Goal: Task Accomplishment & Management: Manage account settings

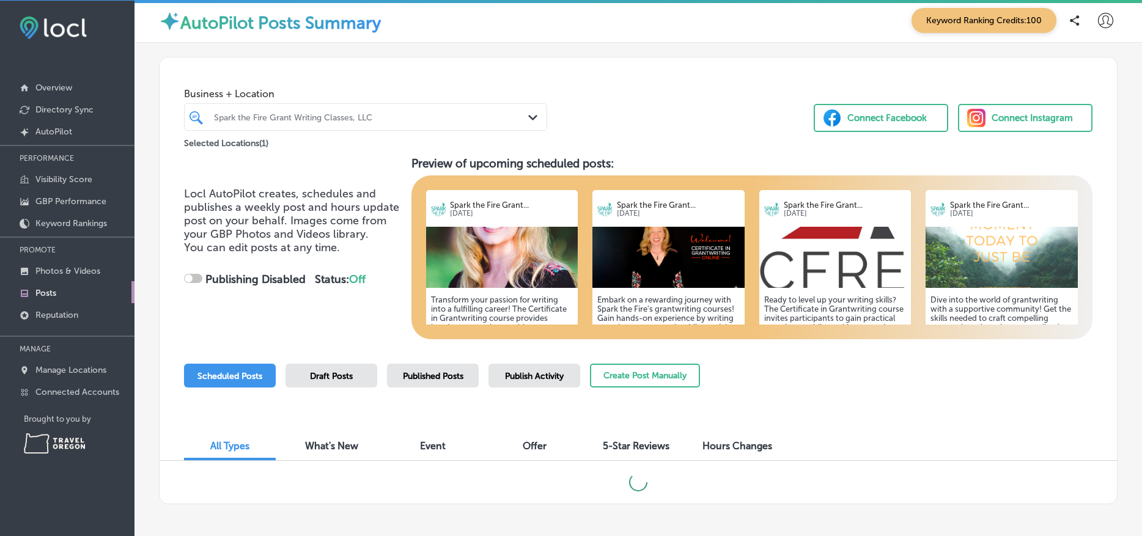
scroll to position [2, 0]
checkbox input "true"
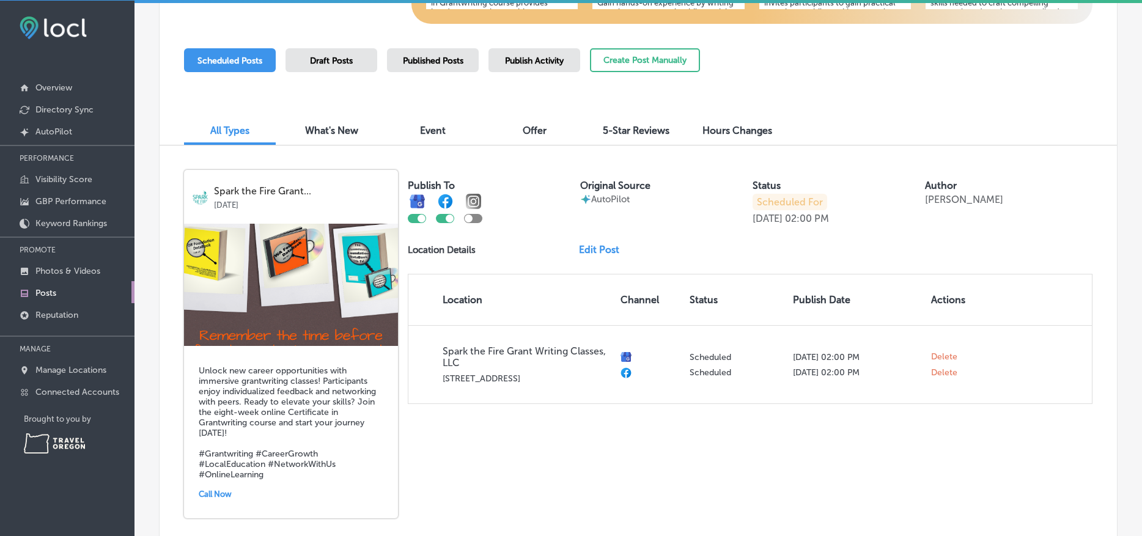
scroll to position [330, 0]
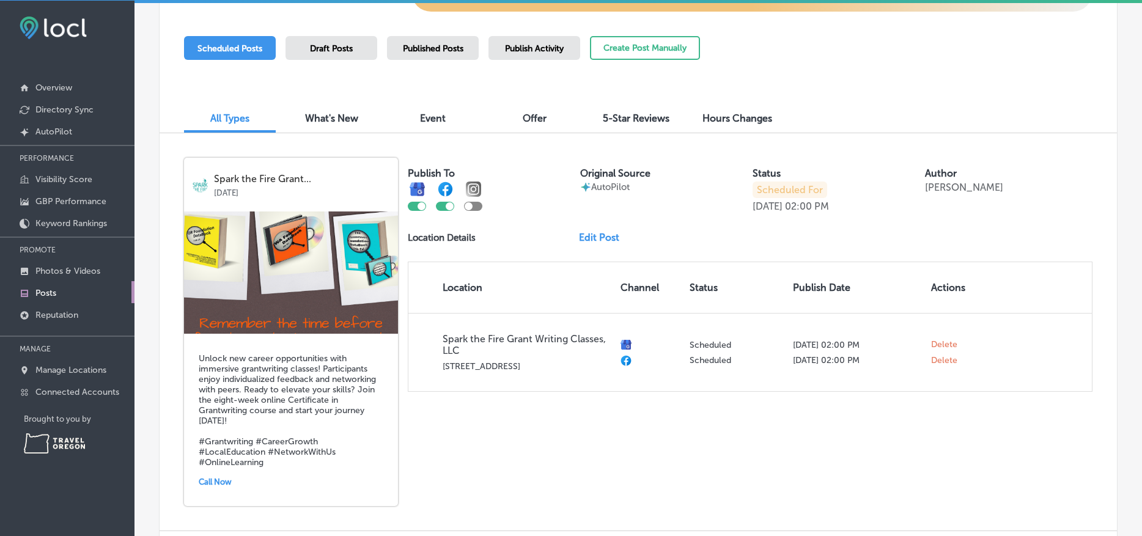
click at [475, 200] on div at bounding box center [473, 196] width 18 height 29
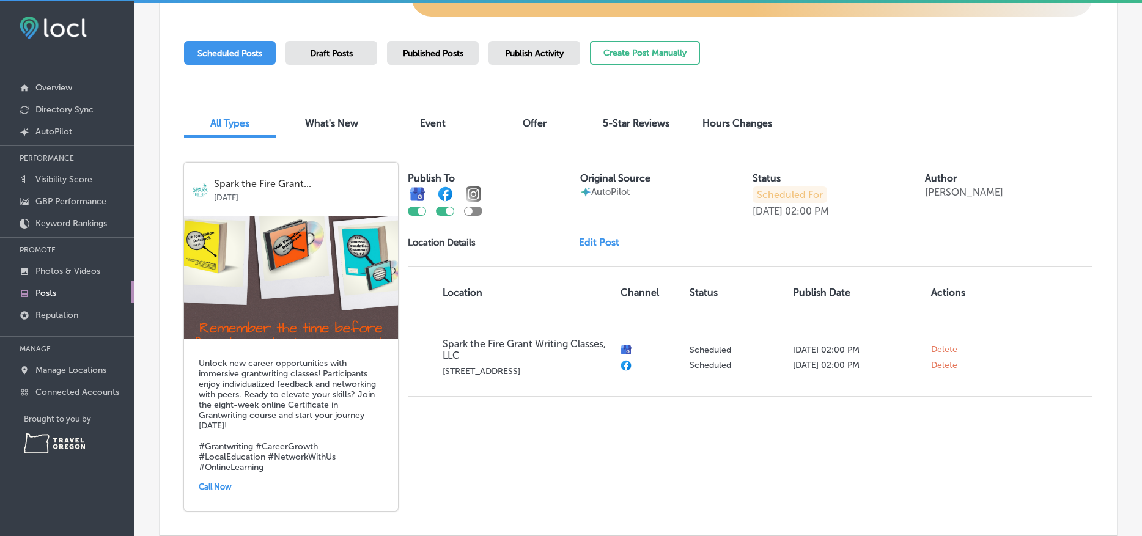
click at [475, 208] on div at bounding box center [473, 211] width 18 height 9
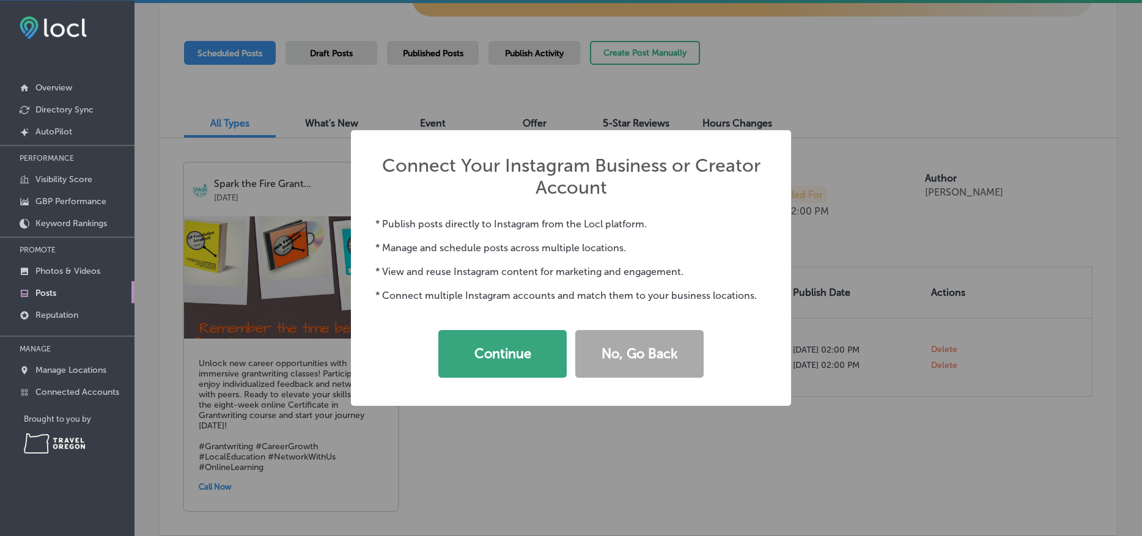
click at [485, 355] on button "Continue" at bounding box center [502, 354] width 128 height 48
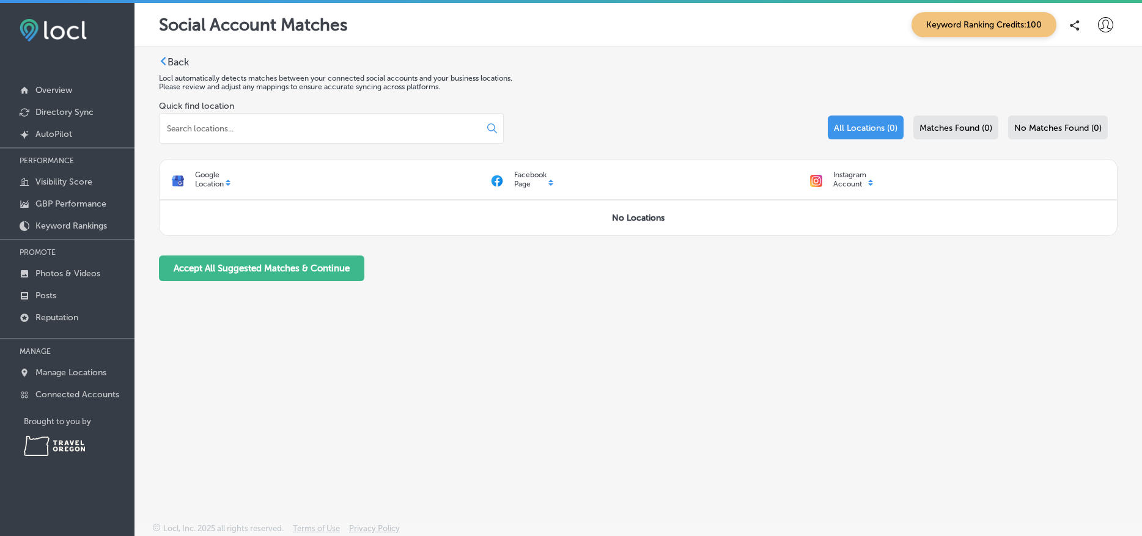
click at [227, 183] on div "Google Location" at bounding box center [319, 180] width 319 height 28
click at [229, 182] on div "Google Location" at bounding box center [319, 180] width 319 height 28
click at [549, 179] on div "Facebook Page" at bounding box center [638, 180] width 319 height 28
click at [549, 178] on div "Facebook Page" at bounding box center [638, 180] width 319 height 28
click at [218, 123] on div at bounding box center [331, 128] width 345 height 31
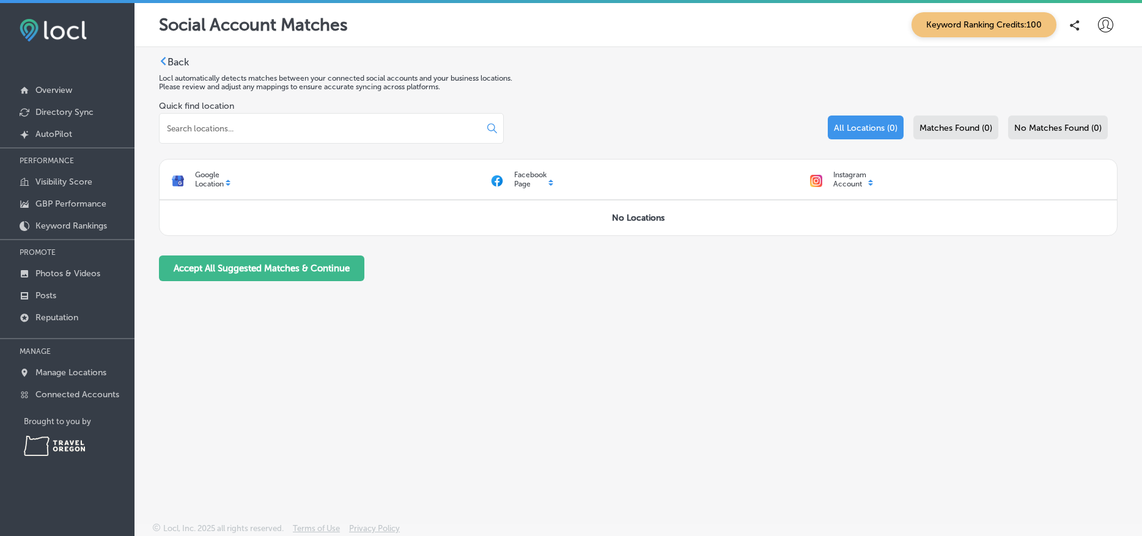
click at [227, 126] on input at bounding box center [315, 128] width 298 height 11
type input "2"
drag, startPoint x: 262, startPoint y: 126, endPoint x: 157, endPoint y: 123, distance: 104.5
click at [157, 122] on div "Back Locl automatically detects matches between your connected social accounts …" at bounding box center [637, 256] width 1007 height 418
type input "s"
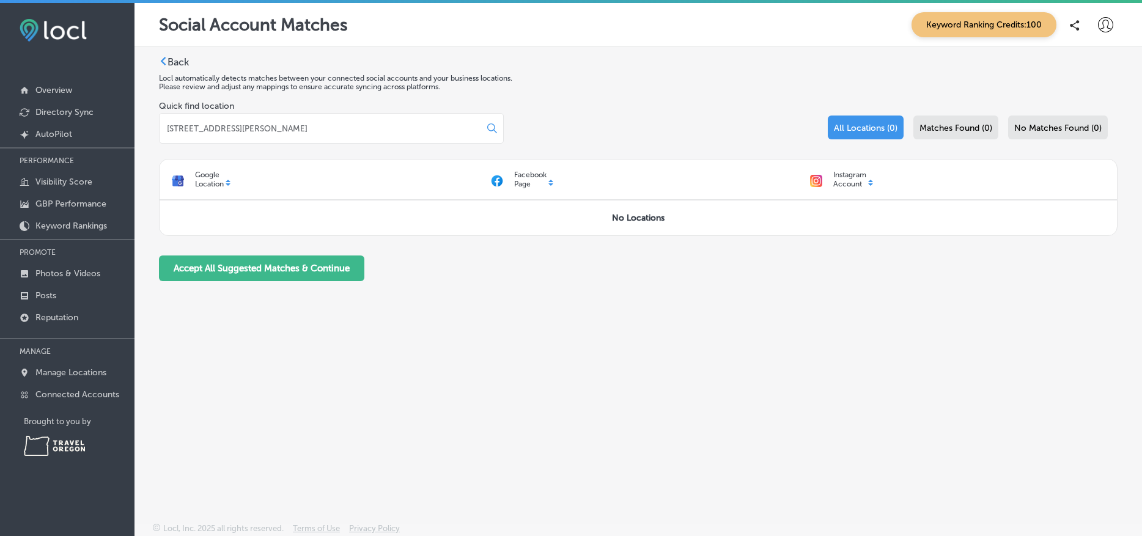
type input "28534 Vashon Hwy SW; Vashon, WA 98070"
click at [490, 126] on icon at bounding box center [492, 128] width 10 height 10
click at [492, 128] on icon at bounding box center [492, 128] width 10 height 10
click at [627, 342] on div "Back Locl automatically detects matches between your connected social accounts …" at bounding box center [637, 256] width 1007 height 418
click at [242, 267] on button "Accept All Suggested Matches & Continue" at bounding box center [261, 268] width 205 height 26
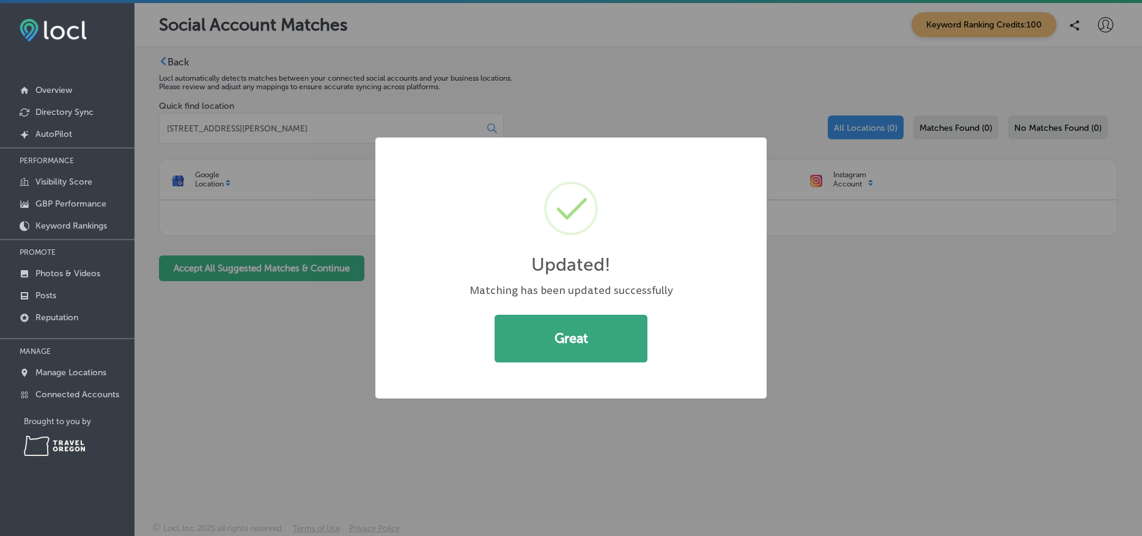
click at [529, 329] on button "Great" at bounding box center [570, 339] width 153 height 48
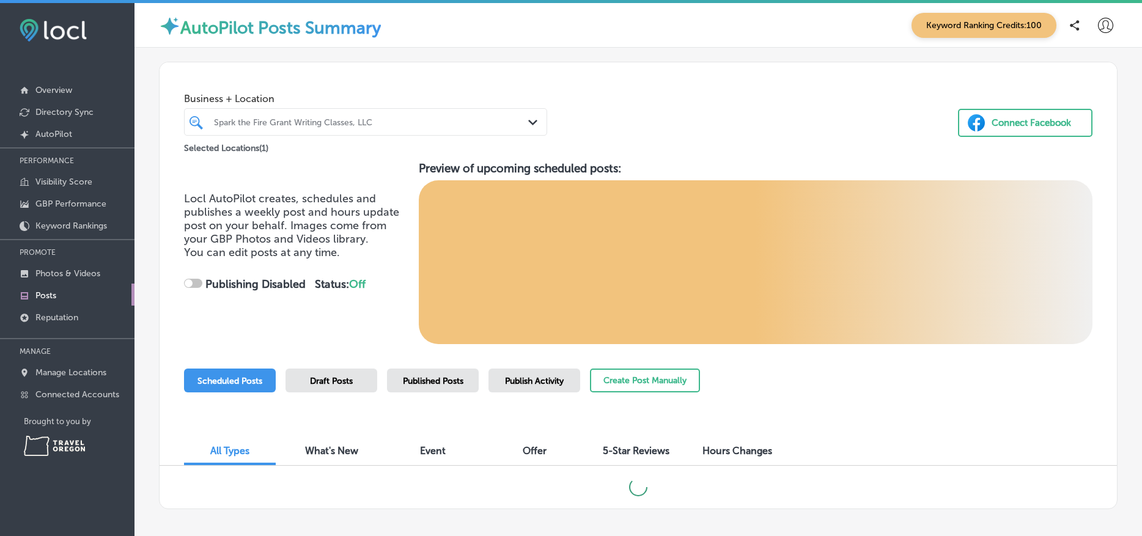
checkbox input "true"
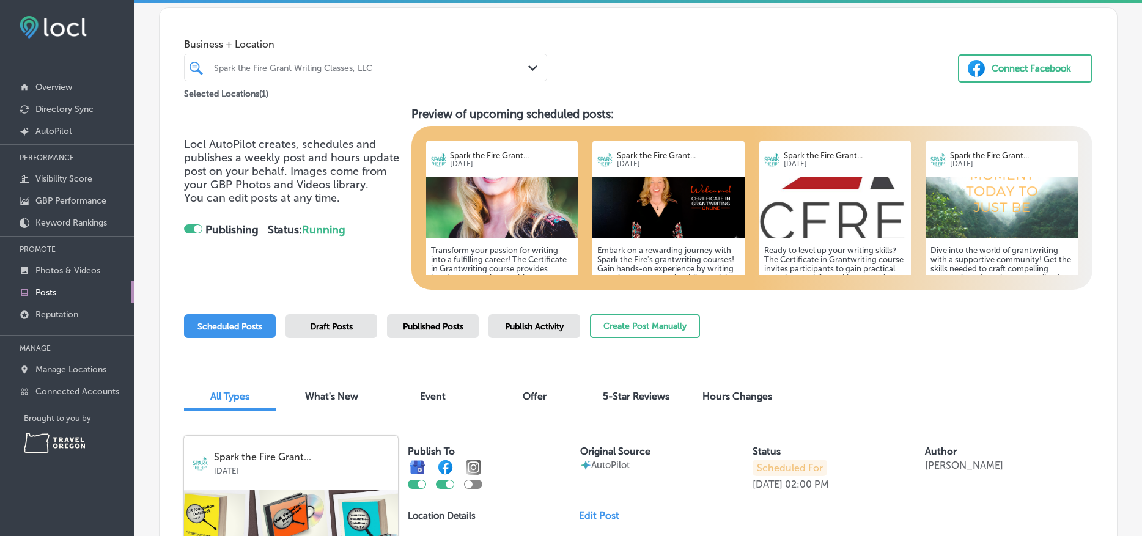
scroll to position [3, 0]
click at [1030, 66] on div "Connect Facebook" at bounding box center [1030, 68] width 79 height 18
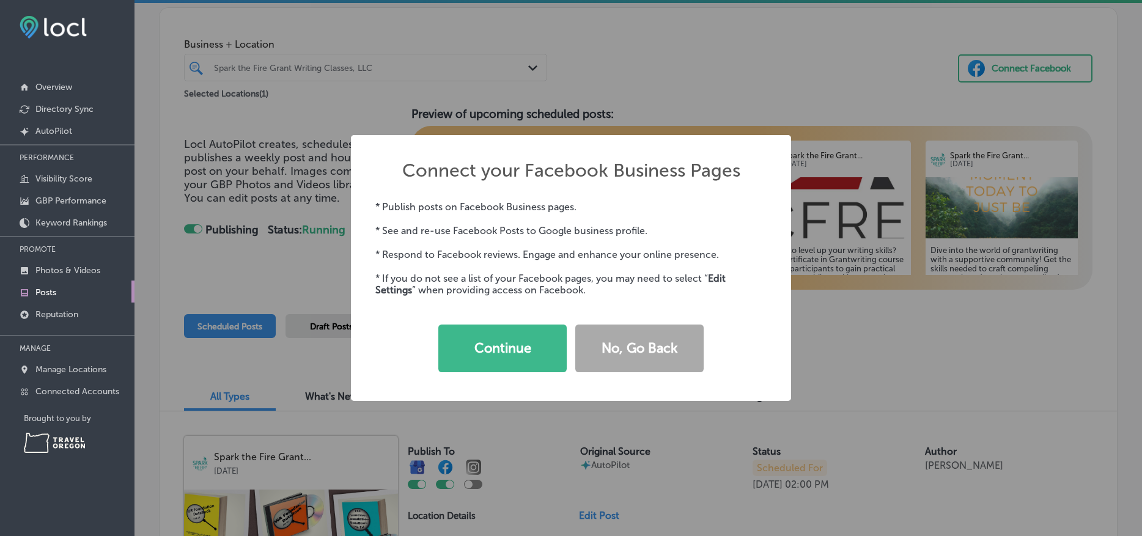
drag, startPoint x: 454, startPoint y: 339, endPoint x: 443, endPoint y: 340, distance: 11.1
click at [453, 339] on button "Continue" at bounding box center [502, 349] width 128 height 48
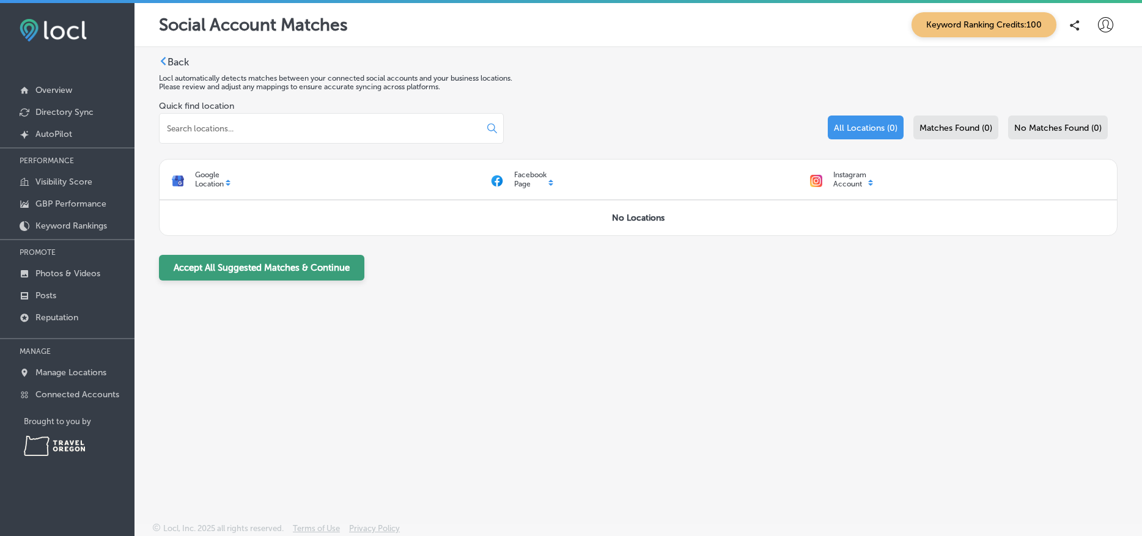
click at [278, 276] on button "Accept All Suggested Matches & Continue" at bounding box center [261, 268] width 205 height 26
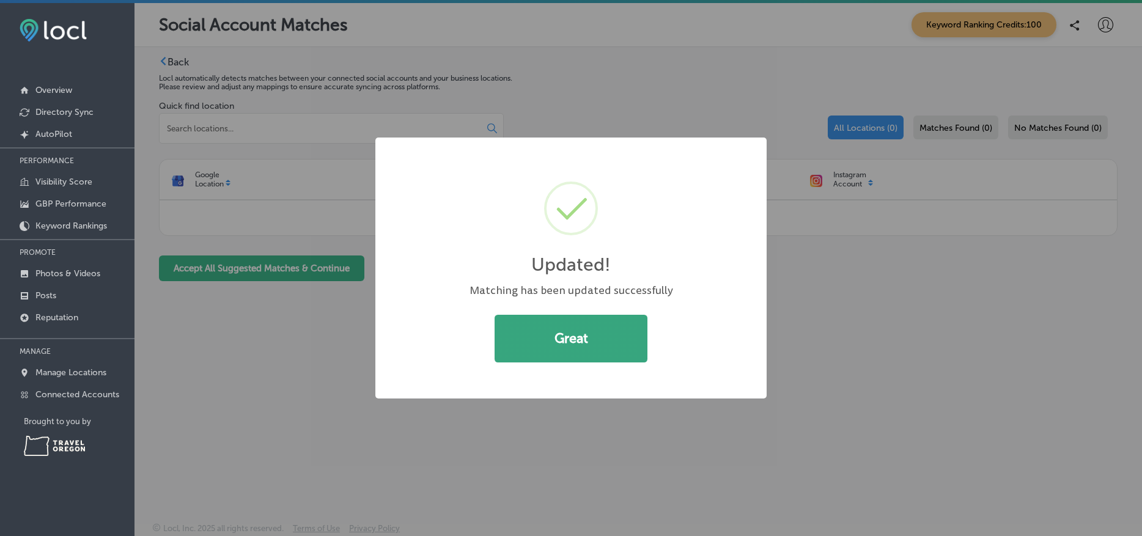
click at [550, 341] on button "Great" at bounding box center [570, 339] width 153 height 48
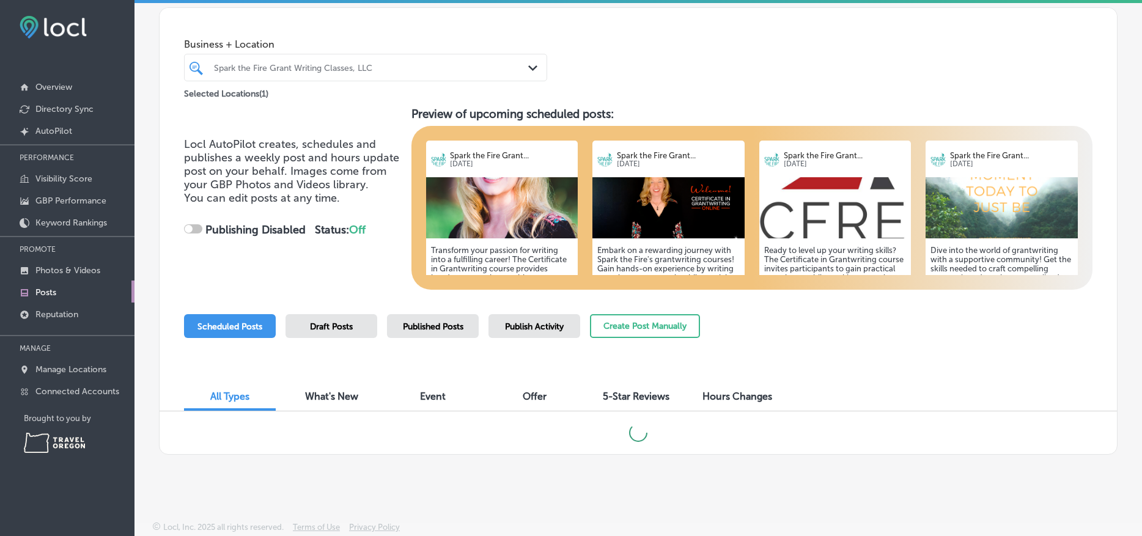
scroll to position [3, 0]
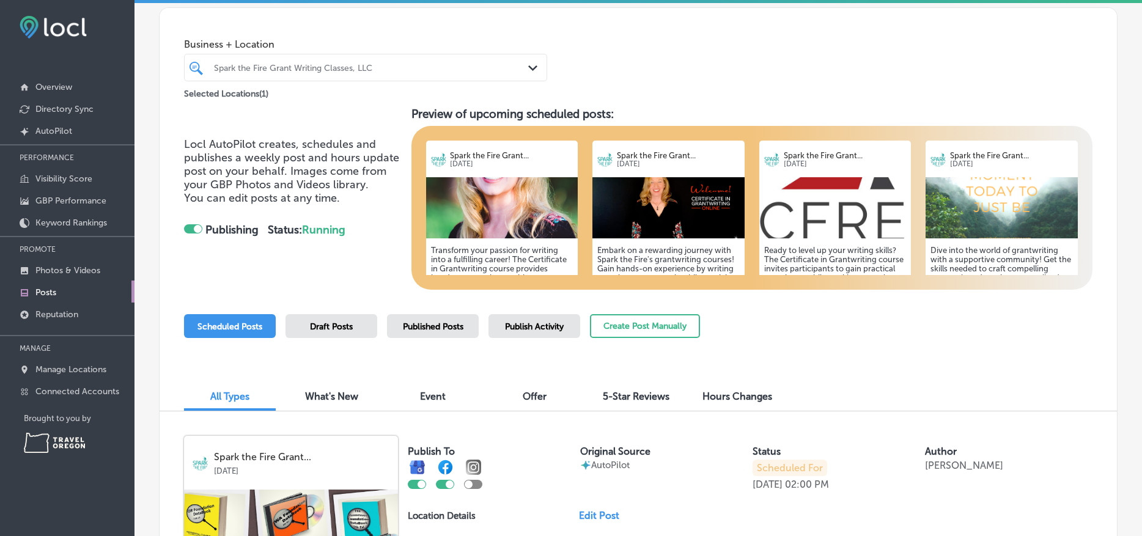
checkbox input "true"
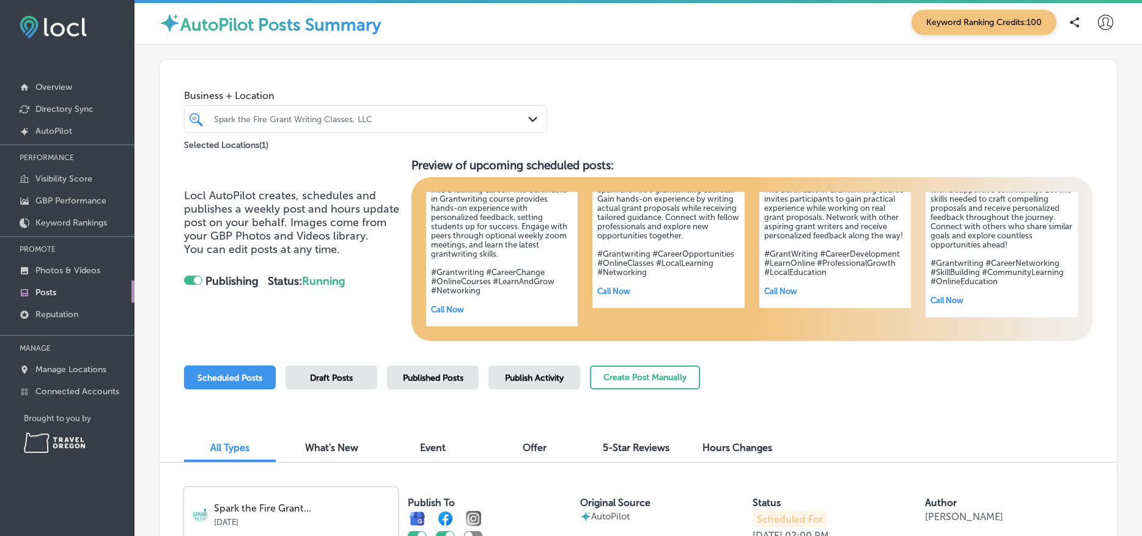
scroll to position [2, 0]
